Goal: Information Seeking & Learning: Learn about a topic

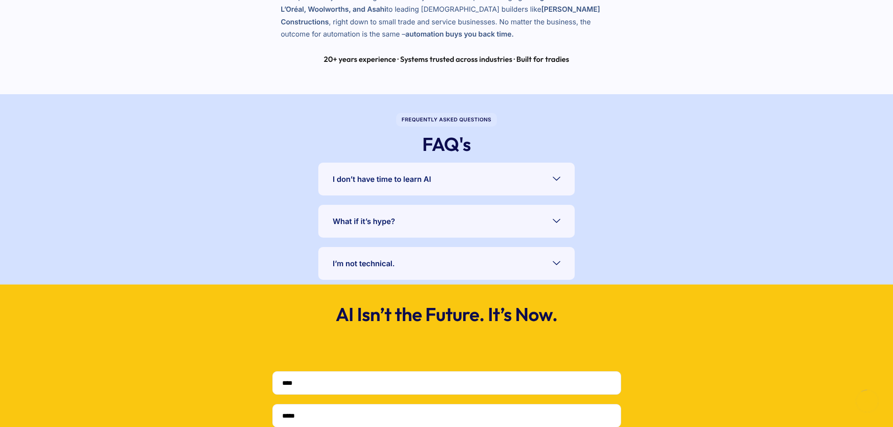
scroll to position [1640, 0]
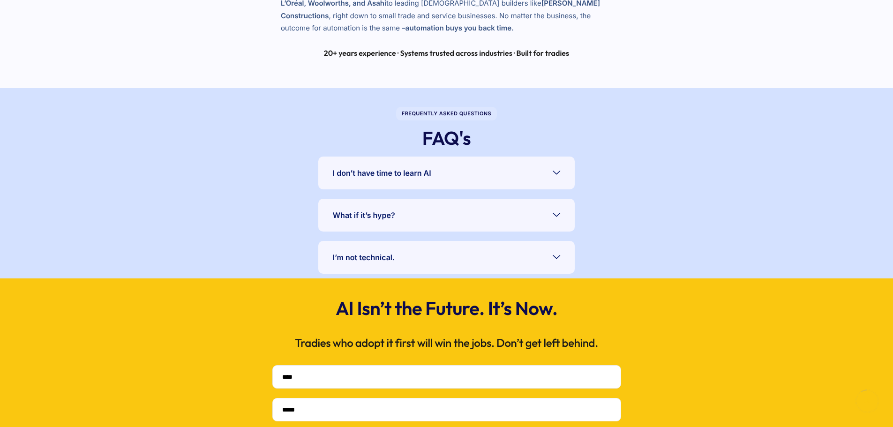
click at [565, 253] on link "I’m not technical." at bounding box center [446, 257] width 256 height 33
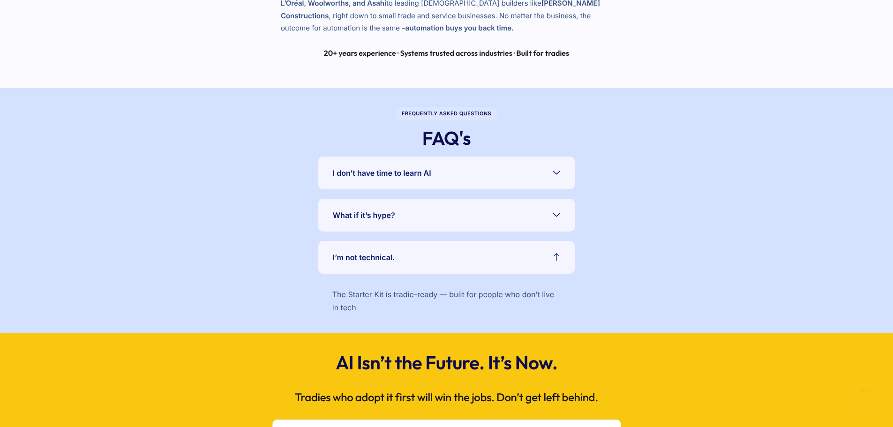
click at [562, 253] on link "I’m not technical." at bounding box center [446, 257] width 256 height 33
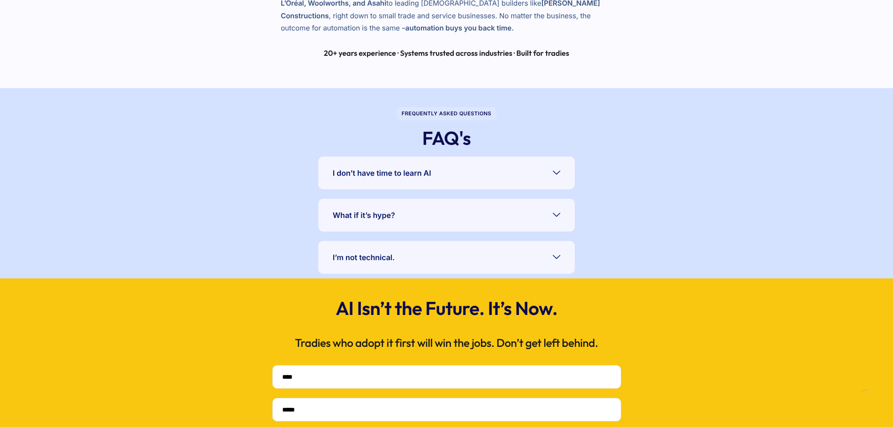
click at [558, 217] on icon at bounding box center [556, 214] width 7 height 7
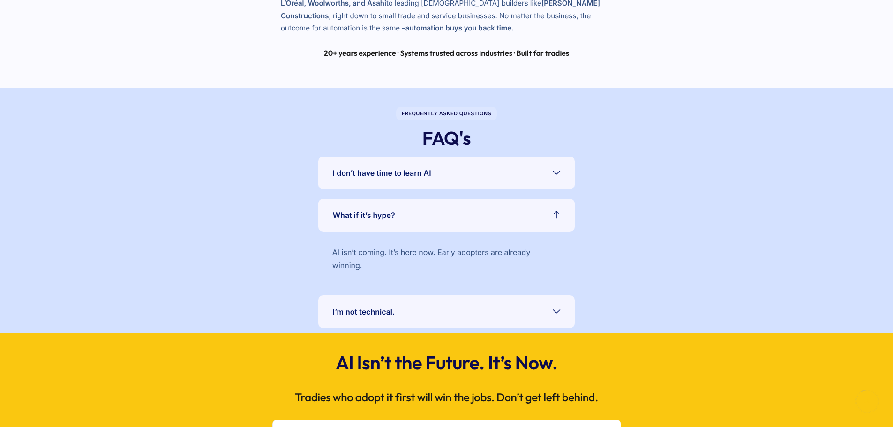
click at [558, 217] on icon at bounding box center [556, 214] width 7 height 7
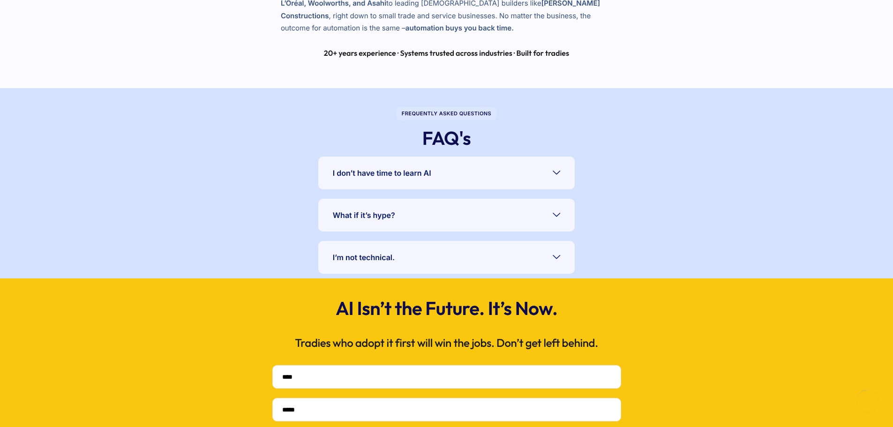
click at [558, 181] on link "I don’t have time to learn AI" at bounding box center [446, 173] width 256 height 33
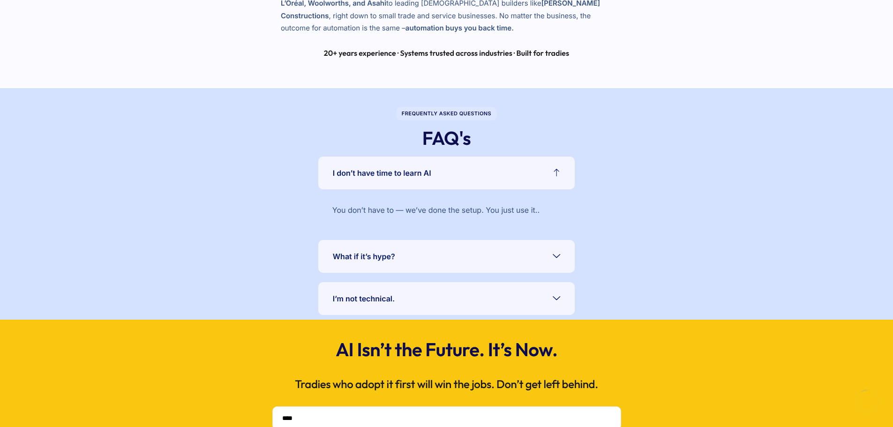
click at [558, 181] on link "I don’t have time to learn AI" at bounding box center [446, 173] width 256 height 33
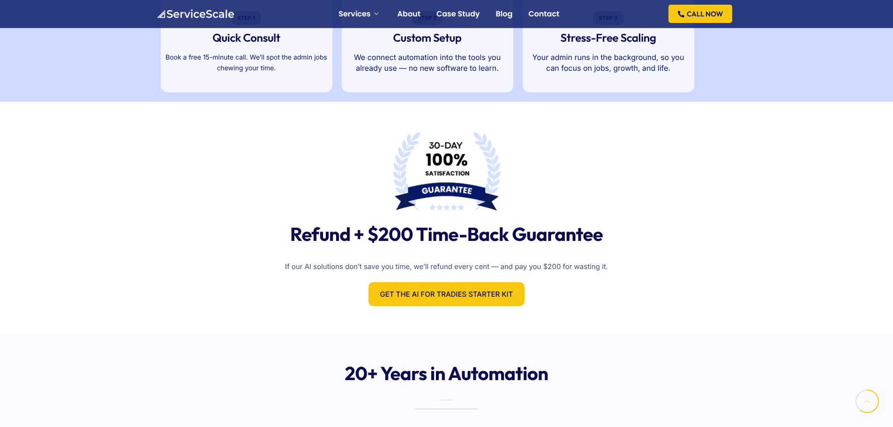
scroll to position [772, 0]
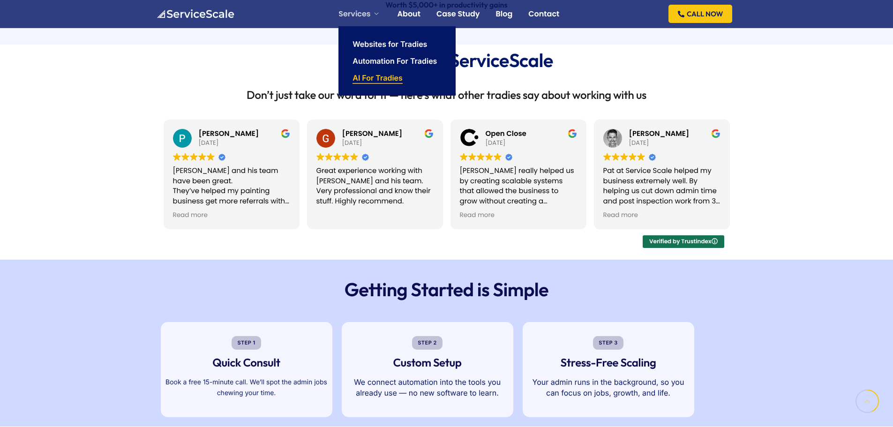
click at [372, 76] on link "AI For Tradies" at bounding box center [377, 77] width 50 height 7
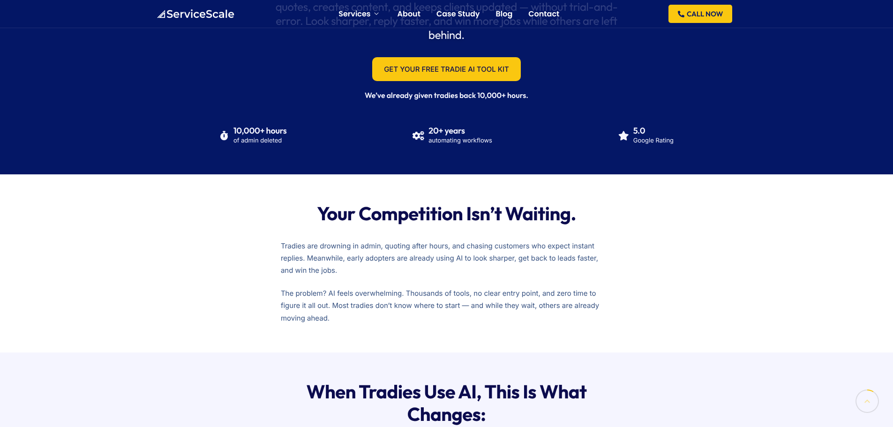
scroll to position [163, 0]
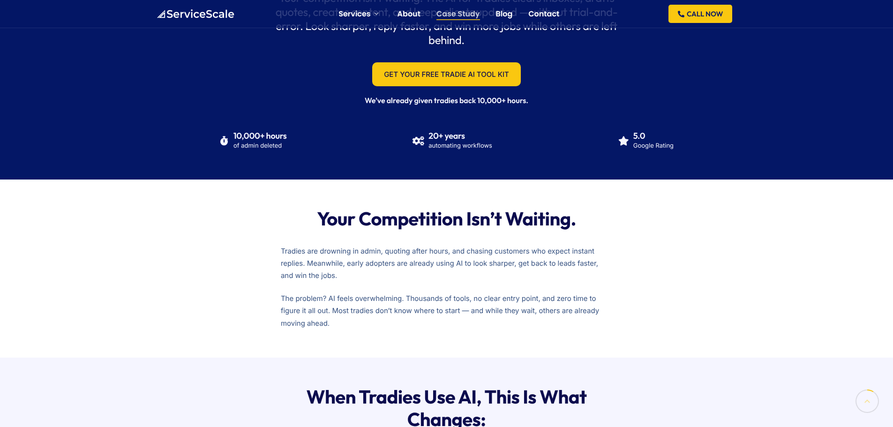
click at [451, 10] on link "Case Study" at bounding box center [458, 13] width 44 height 7
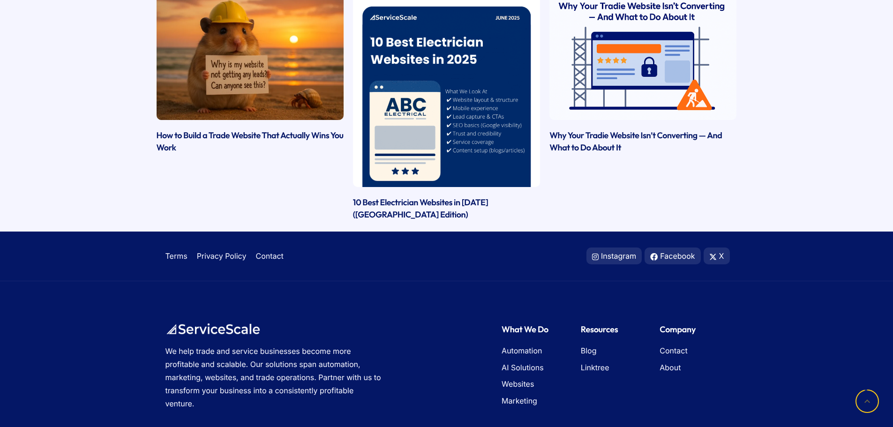
scroll to position [1209, 0]
